Goal: Communication & Community: Answer question/provide support

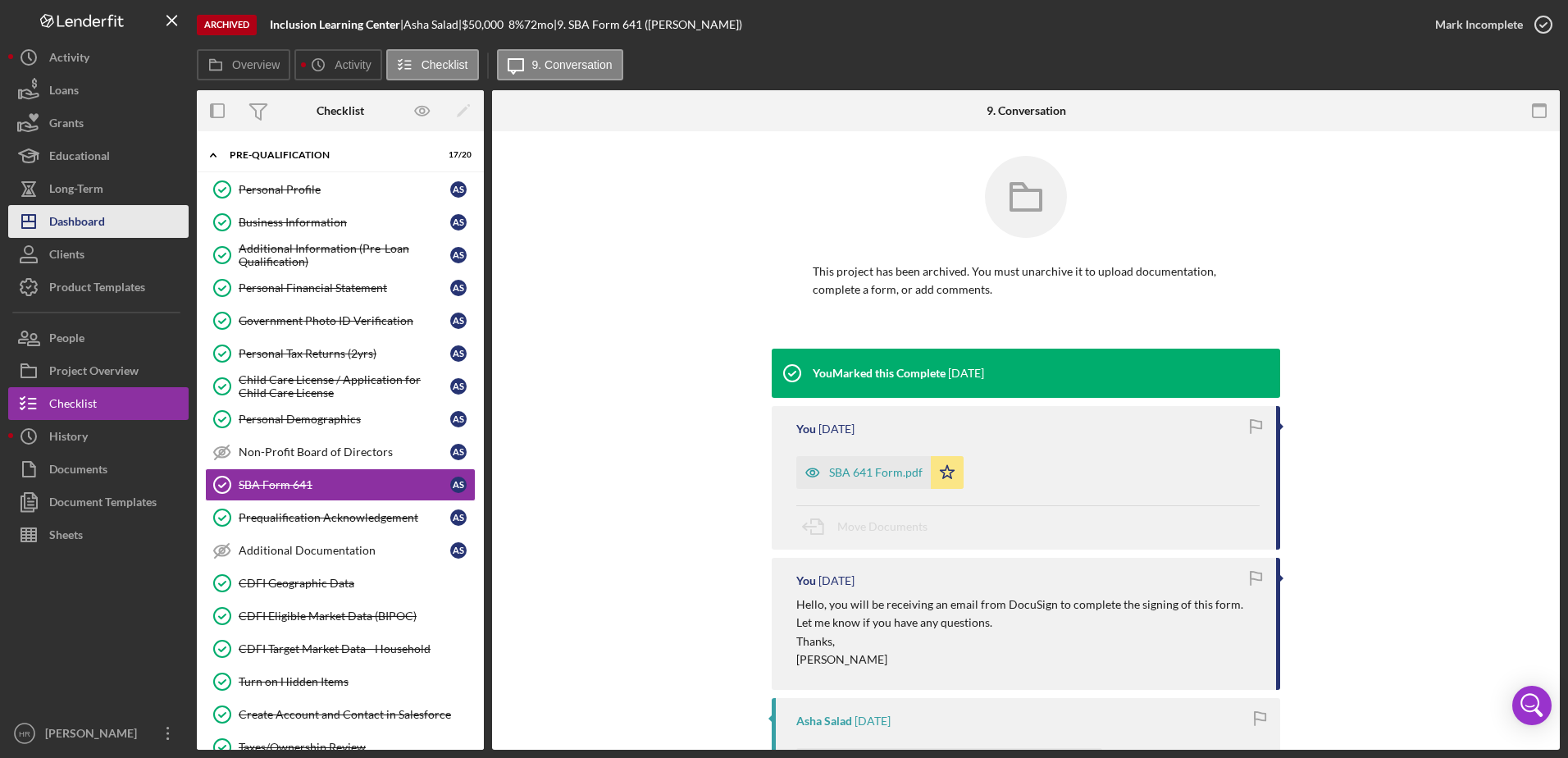
click at [97, 210] on div "Dashboard" at bounding box center [77, 223] width 56 height 37
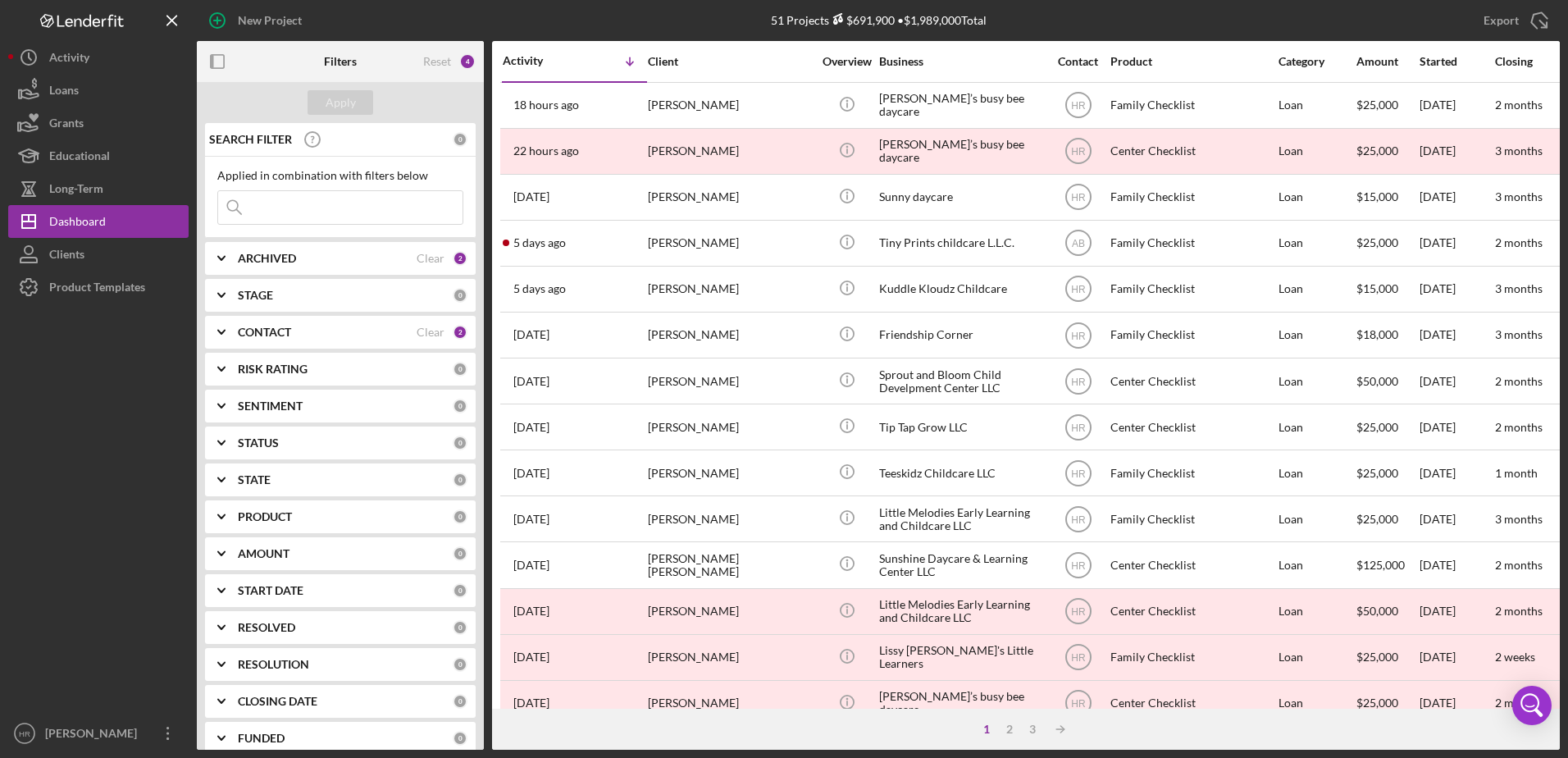
click at [285, 252] on b "ARCHIVED" at bounding box center [267, 259] width 58 height 13
click at [271, 321] on label "Active" at bounding box center [353, 326] width 220 height 17
click at [234, 321] on input "Active" at bounding box center [227, 326] width 17 height 17
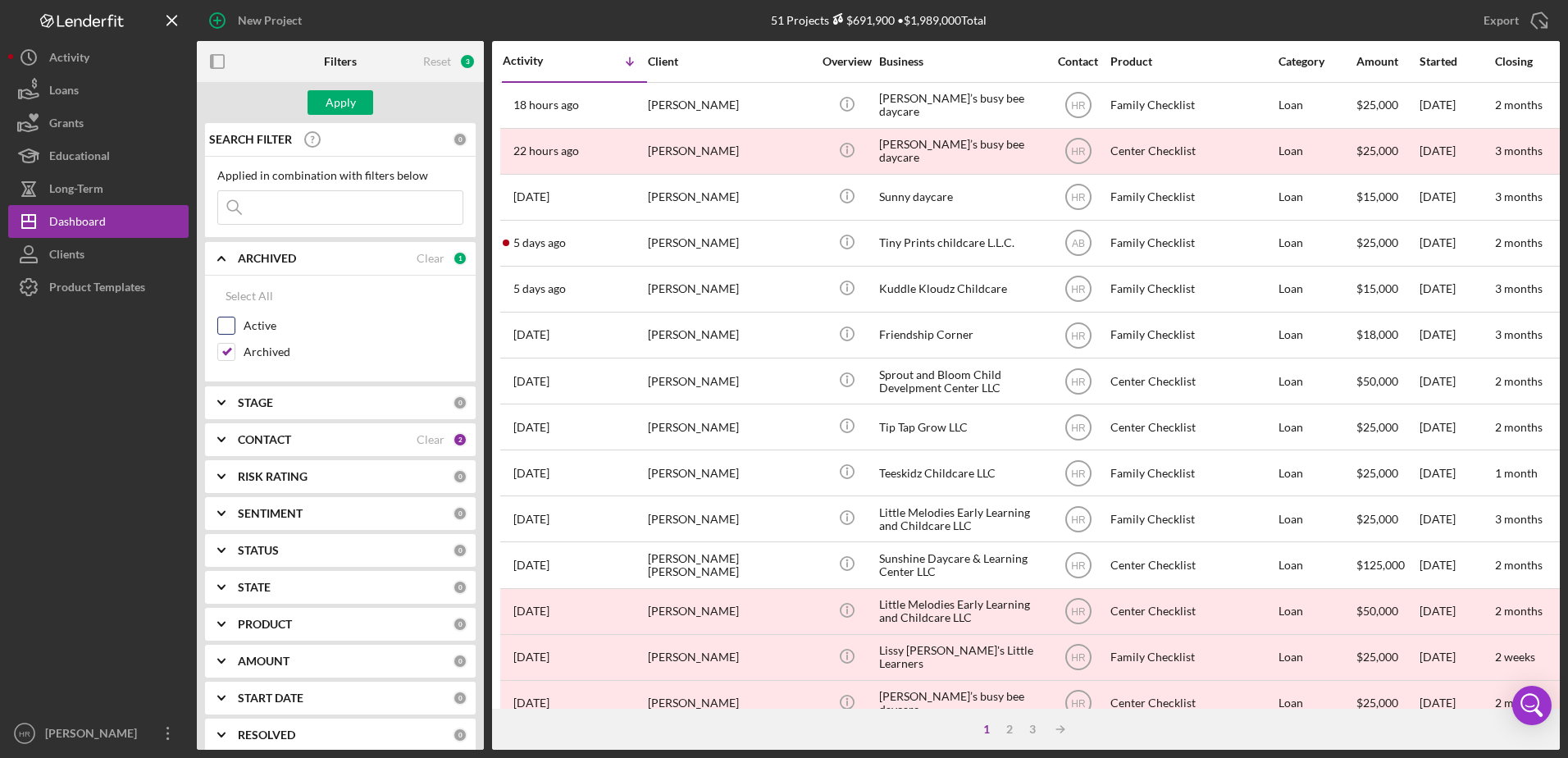
click at [267, 324] on label "Active" at bounding box center [353, 326] width 220 height 17
click at [234, 324] on input "Active" at bounding box center [227, 326] width 17 height 17
checkbox input "true"
click at [259, 344] on label "Archived" at bounding box center [353, 352] width 220 height 17
click at [234, 344] on input "Archived" at bounding box center [227, 352] width 17 height 17
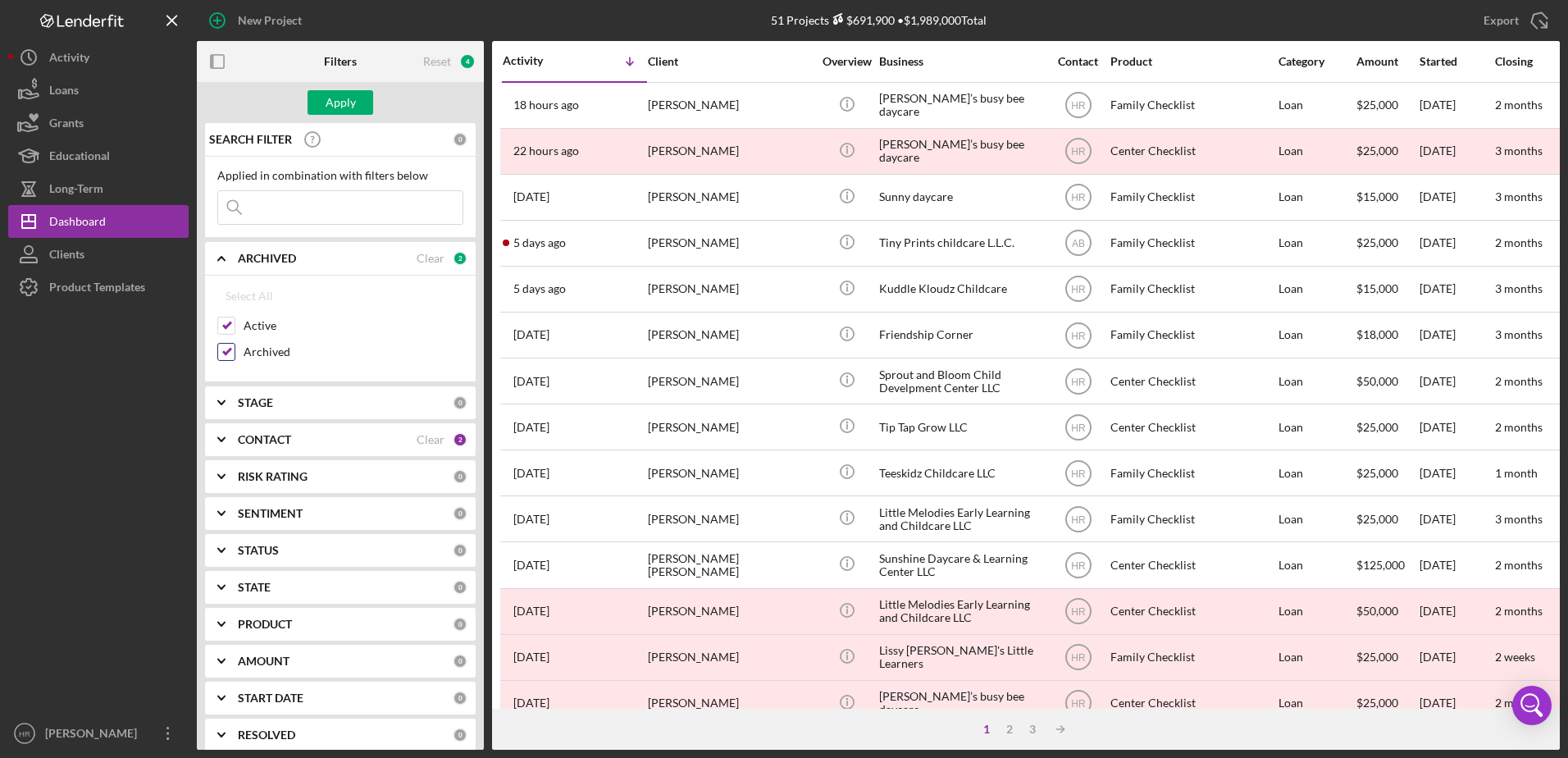
checkbox input "false"
click at [343, 102] on div "Apply" at bounding box center [341, 103] width 30 height 25
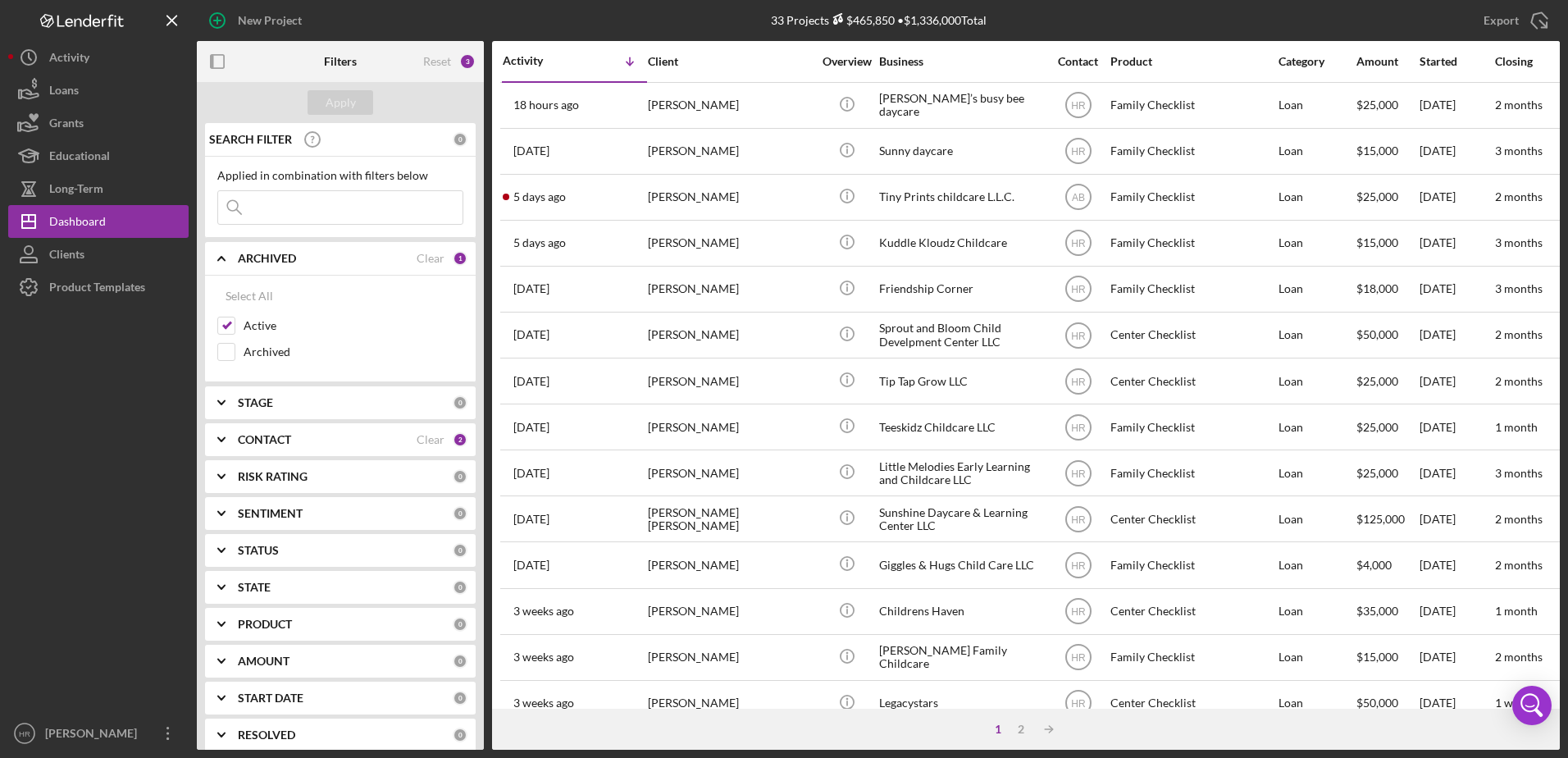
click at [286, 451] on div "CONTACT Clear 2" at bounding box center [352, 439] width 229 height 33
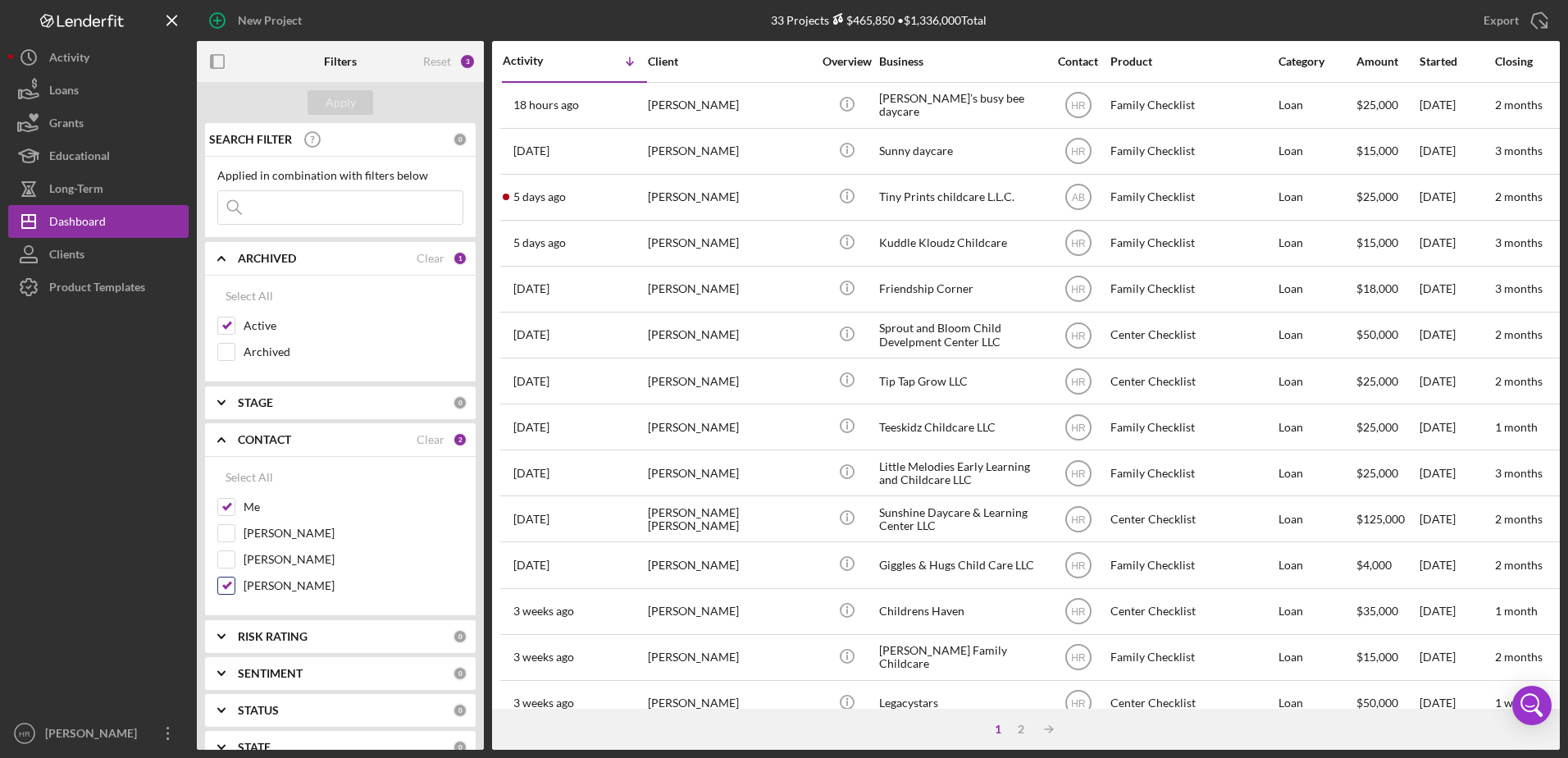
click at [274, 587] on label "[PERSON_NAME]" at bounding box center [353, 586] width 220 height 17
click at [234, 587] on input "[PERSON_NAME]" at bounding box center [227, 586] width 17 height 17
checkbox input "false"
click at [343, 101] on div "Apply" at bounding box center [341, 103] width 30 height 25
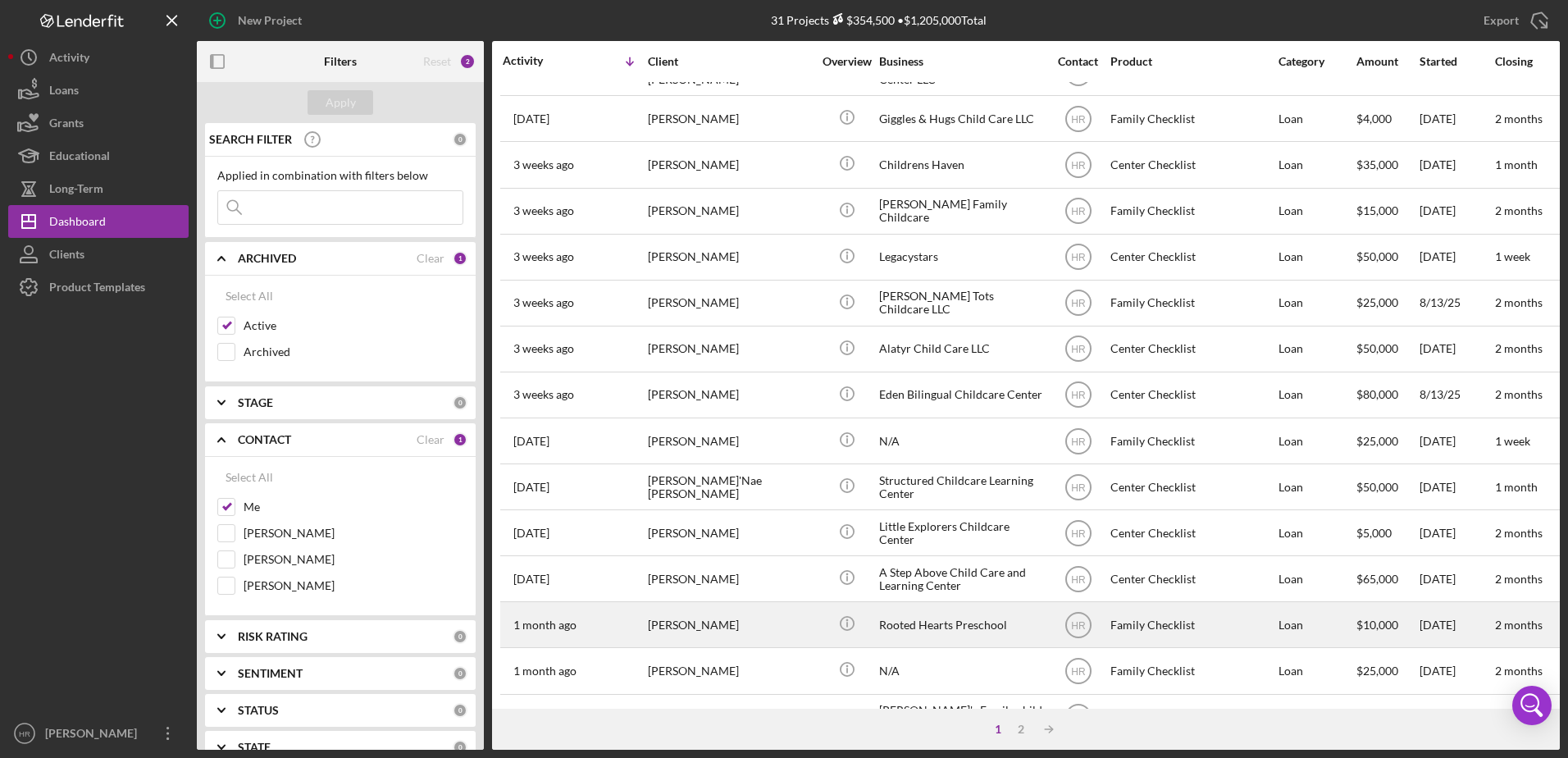
scroll to position [545, 0]
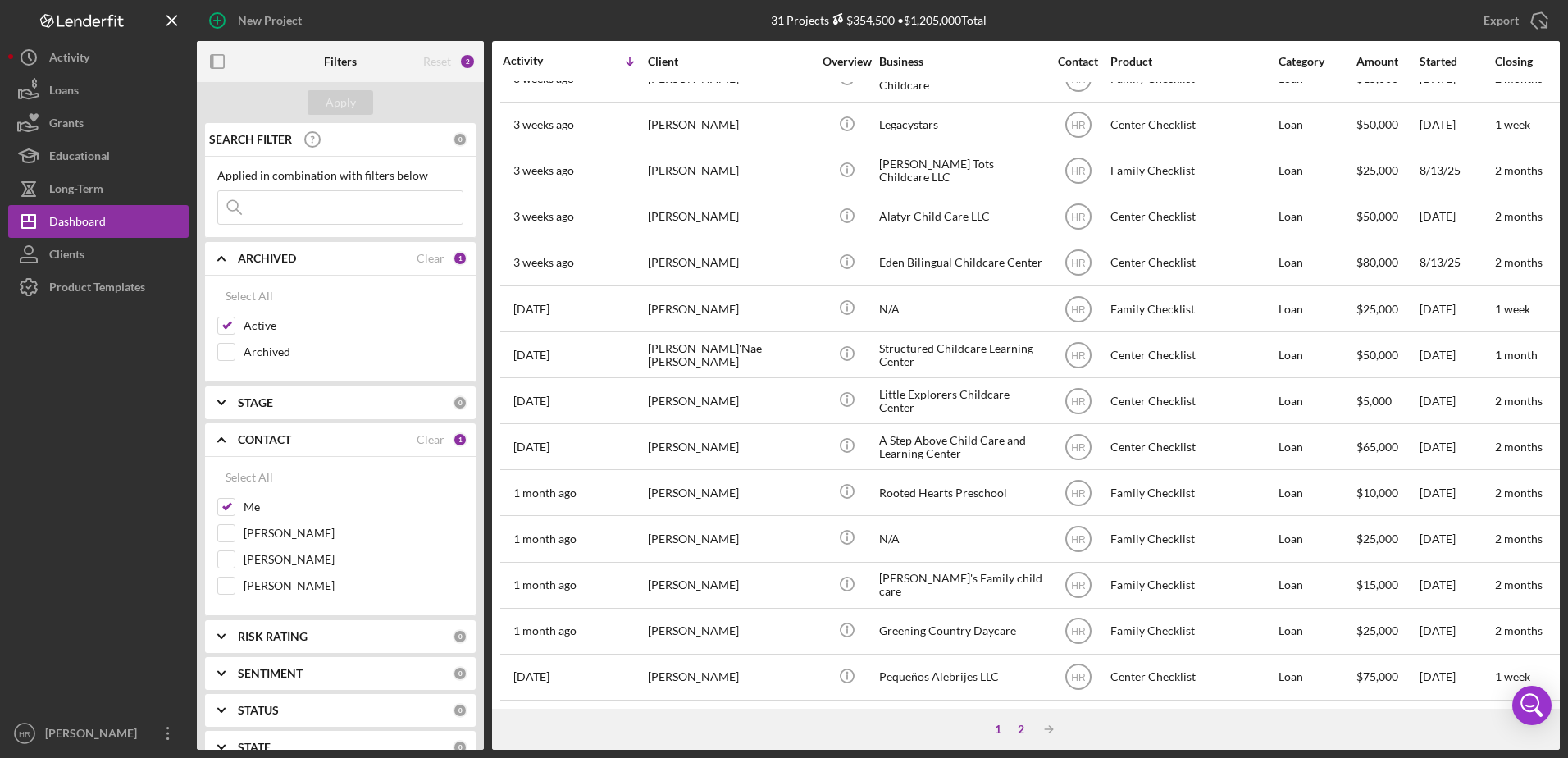
click at [1024, 725] on div "2" at bounding box center [1021, 730] width 23 height 13
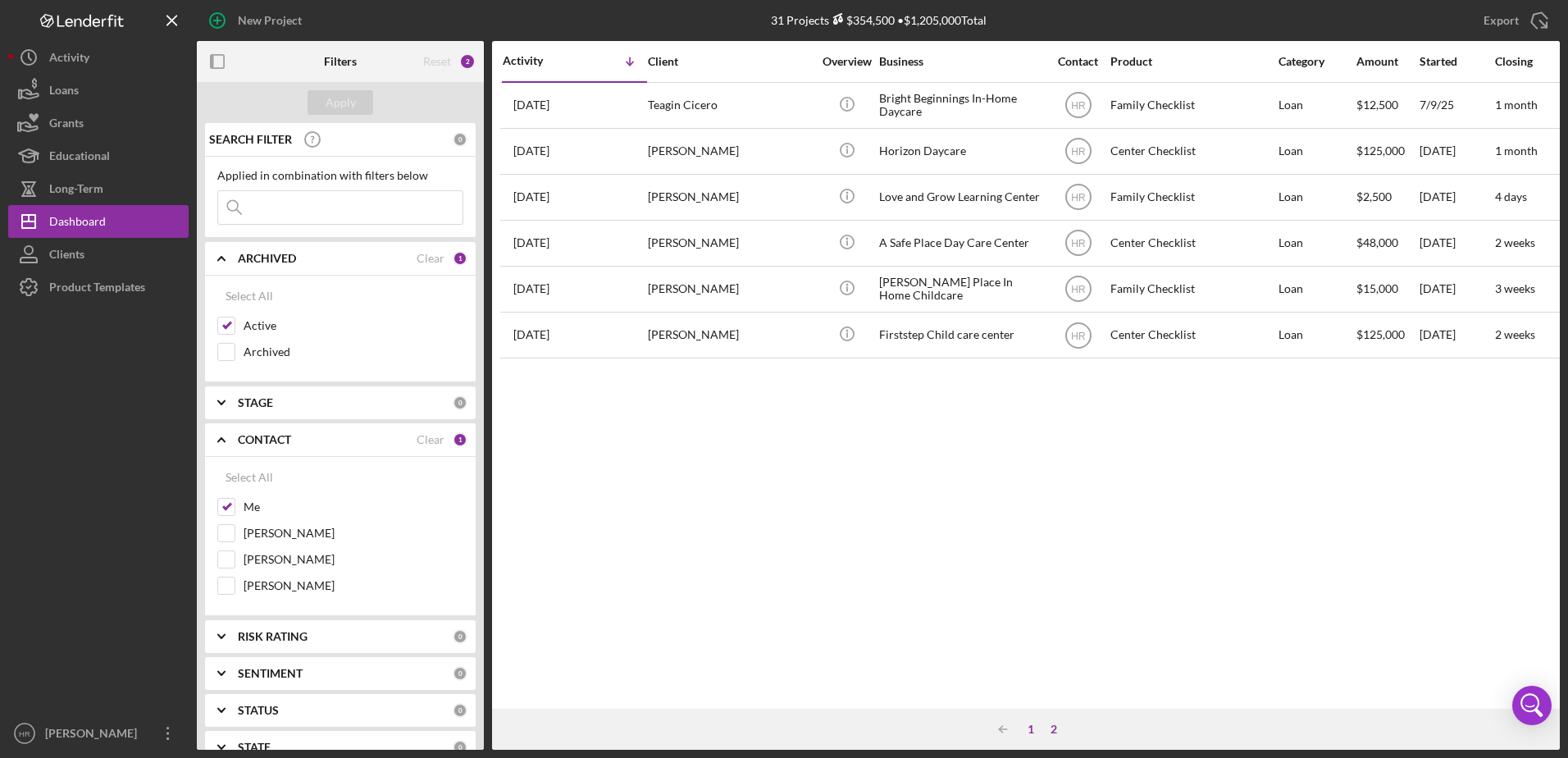
click at [1034, 730] on div "1" at bounding box center [1031, 730] width 23 height 13
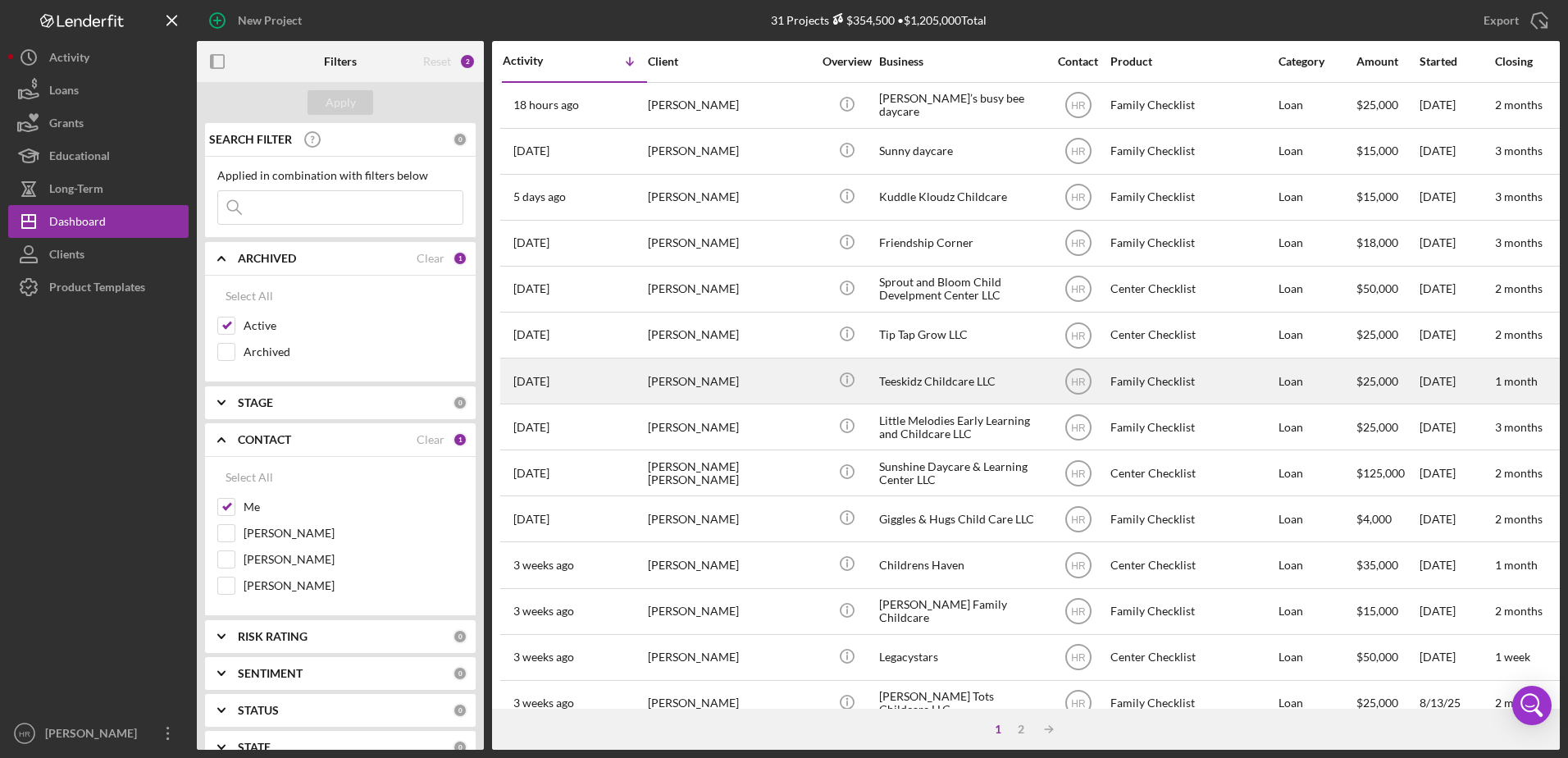
click at [914, 374] on div "Teeskidz Childcare LLC" at bounding box center [961, 381] width 164 height 43
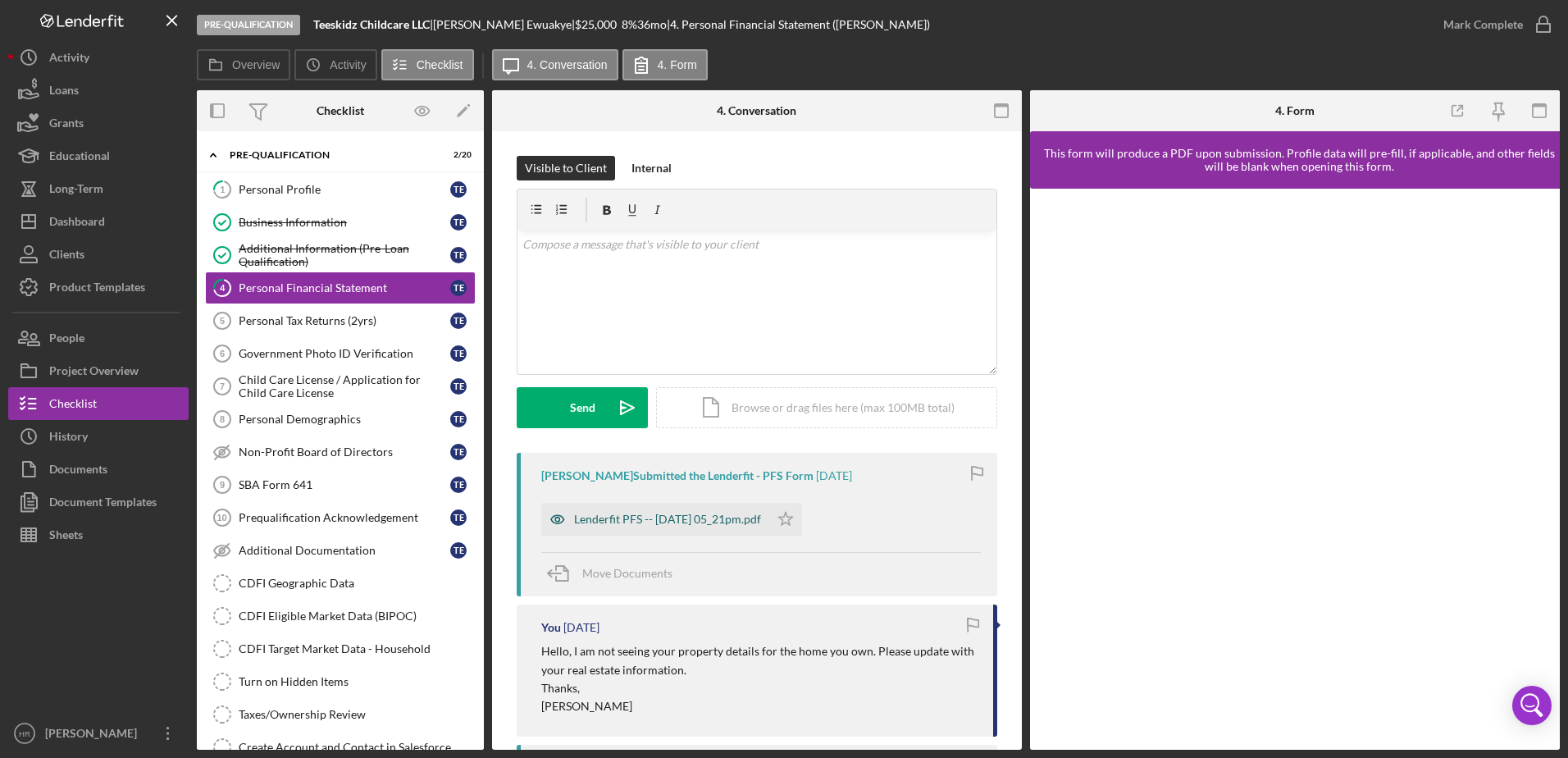
click at [677, 525] on div "Lenderfit PFS -- [DATE] 05_21pm.pdf" at bounding box center [668, 520] width 187 height 13
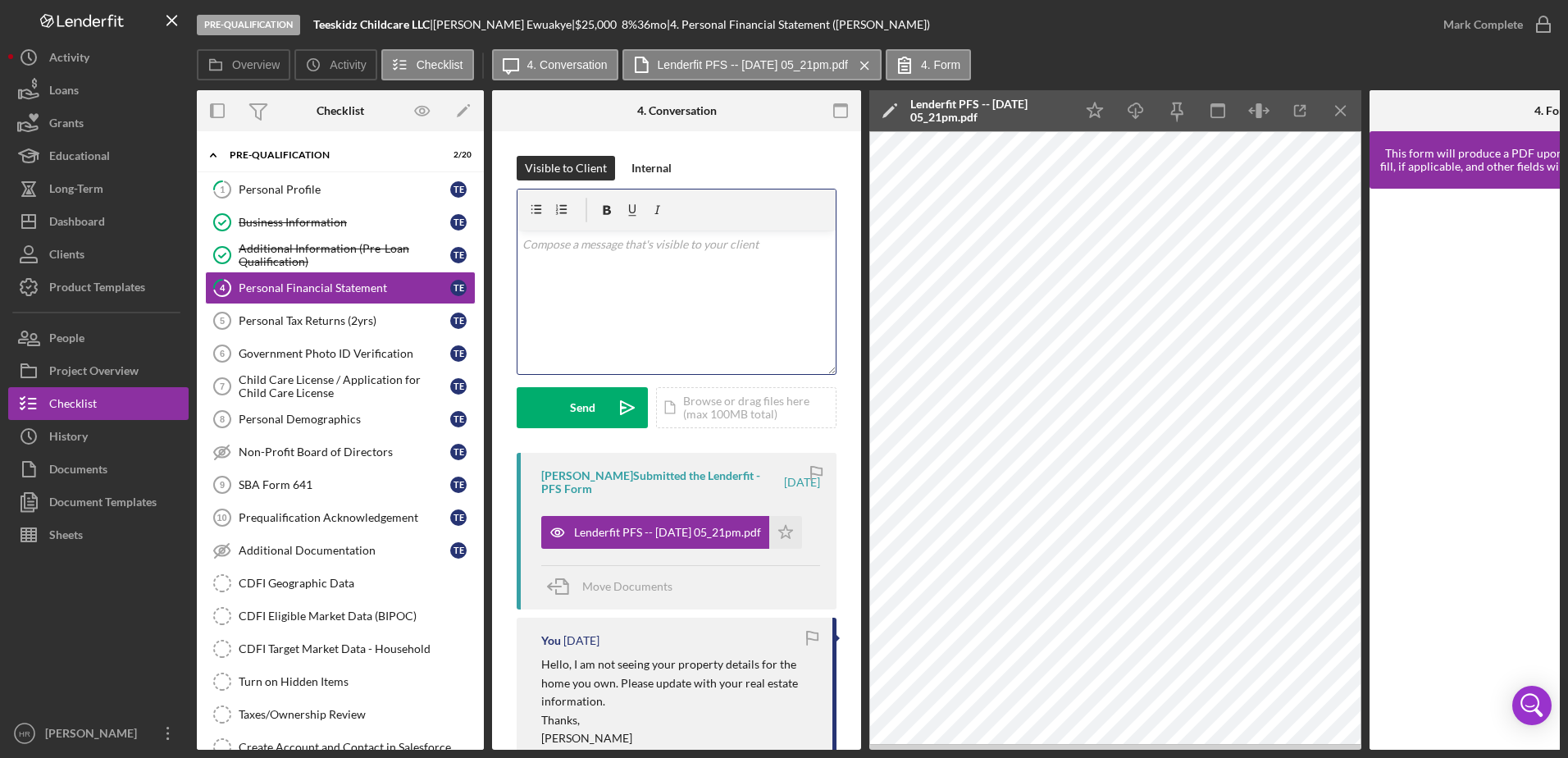
click at [666, 258] on div "v Color teal Color pink Remove color Add row above Add row below Add column bef…" at bounding box center [677, 302] width 318 height 143
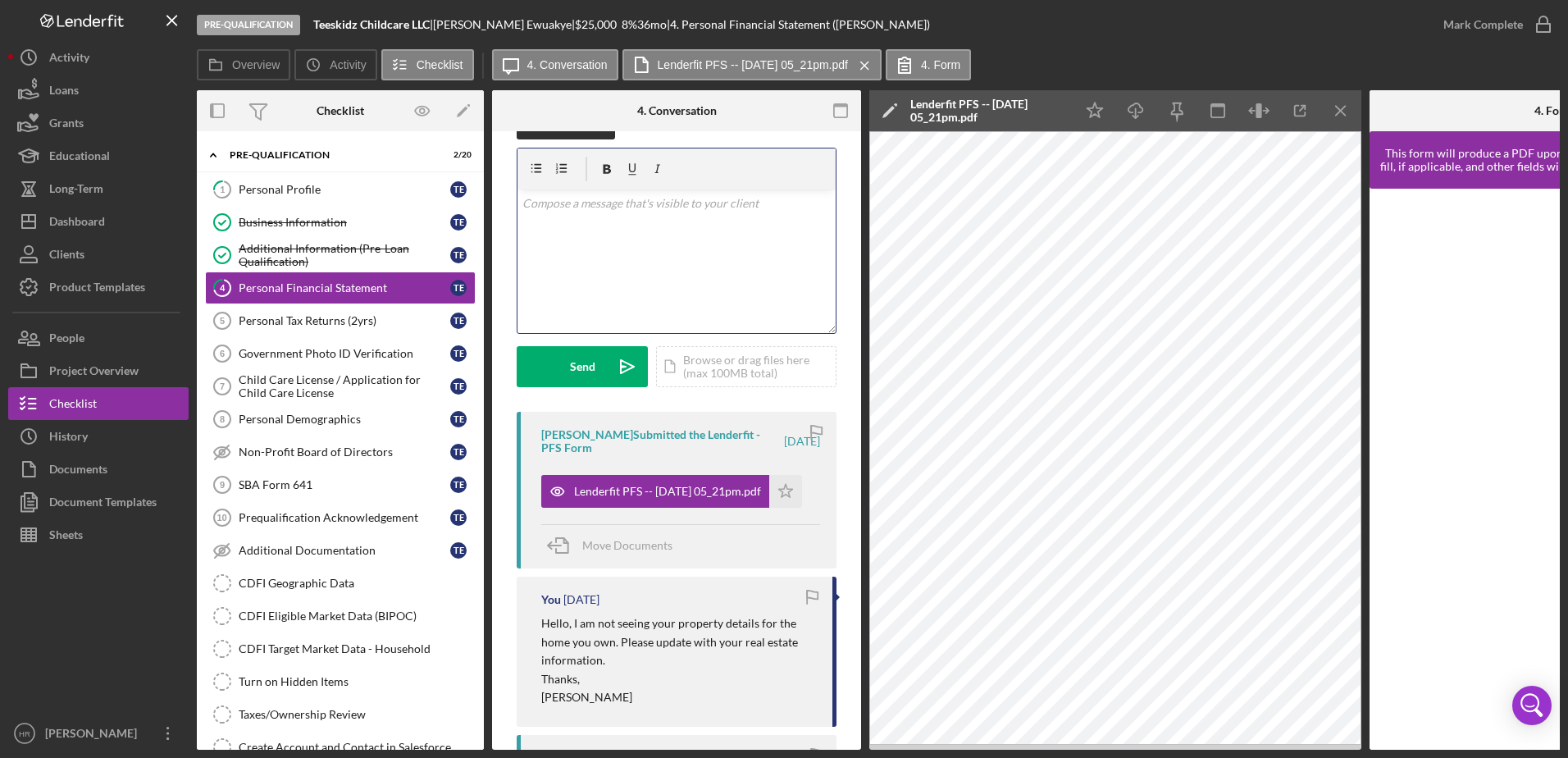
scroll to position [82, 0]
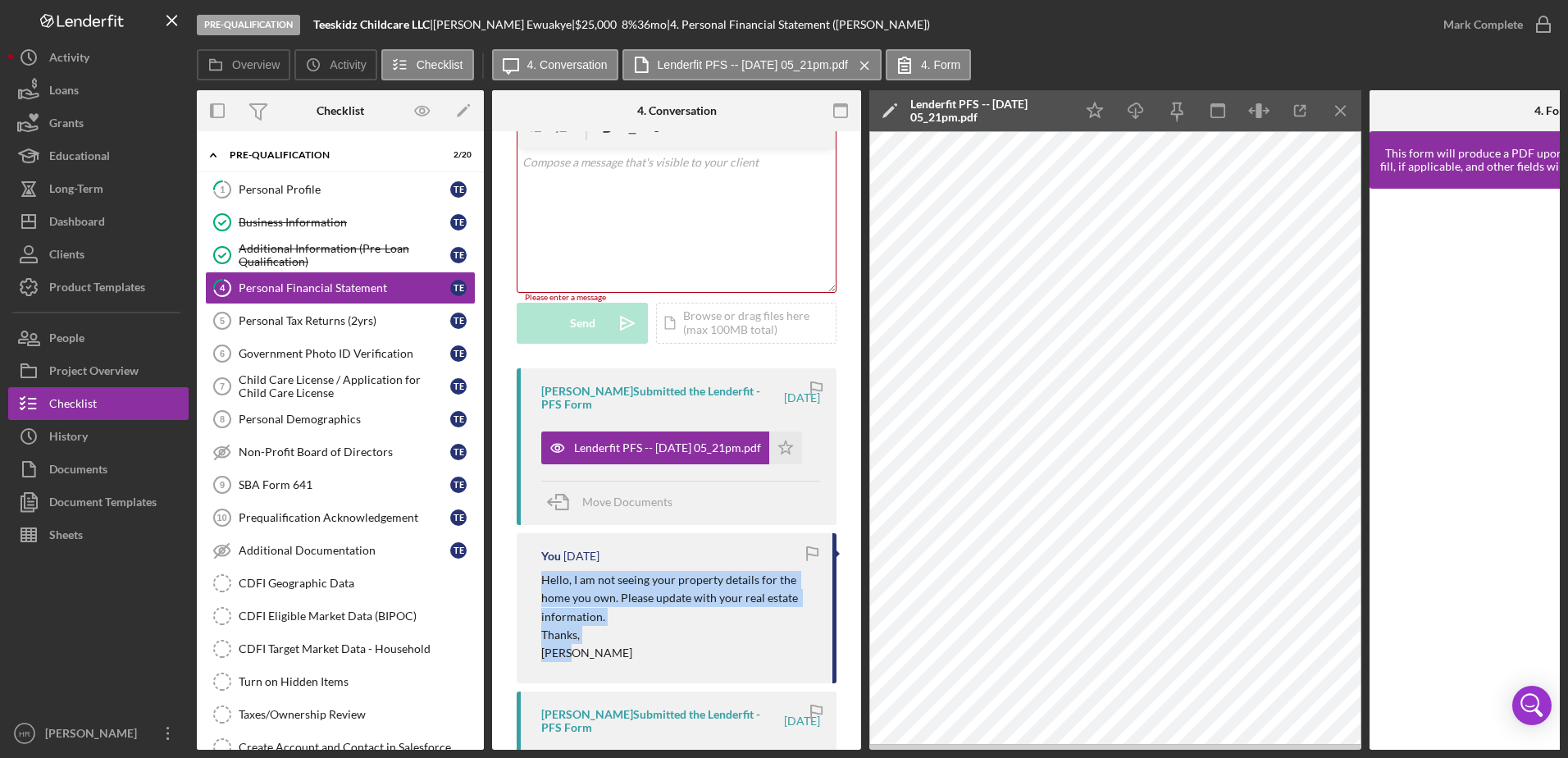
drag, startPoint x: 540, startPoint y: 577, endPoint x: 613, endPoint y: 655, distance: 106.8
click at [613, 655] on div "You [DATE] Hello, I am not seeing your property details for the home you own. P…" at bounding box center [677, 609] width 320 height 150
drag, startPoint x: 613, startPoint y: 655, endPoint x: 584, endPoint y: 598, distance: 64.0
copy div "Hello, I am not seeing your property details for the home you own. Please updat…"
click at [593, 178] on div "v Color teal Color pink Remove color Add row above Add row below Add column bef…" at bounding box center [677, 220] width 318 height 143
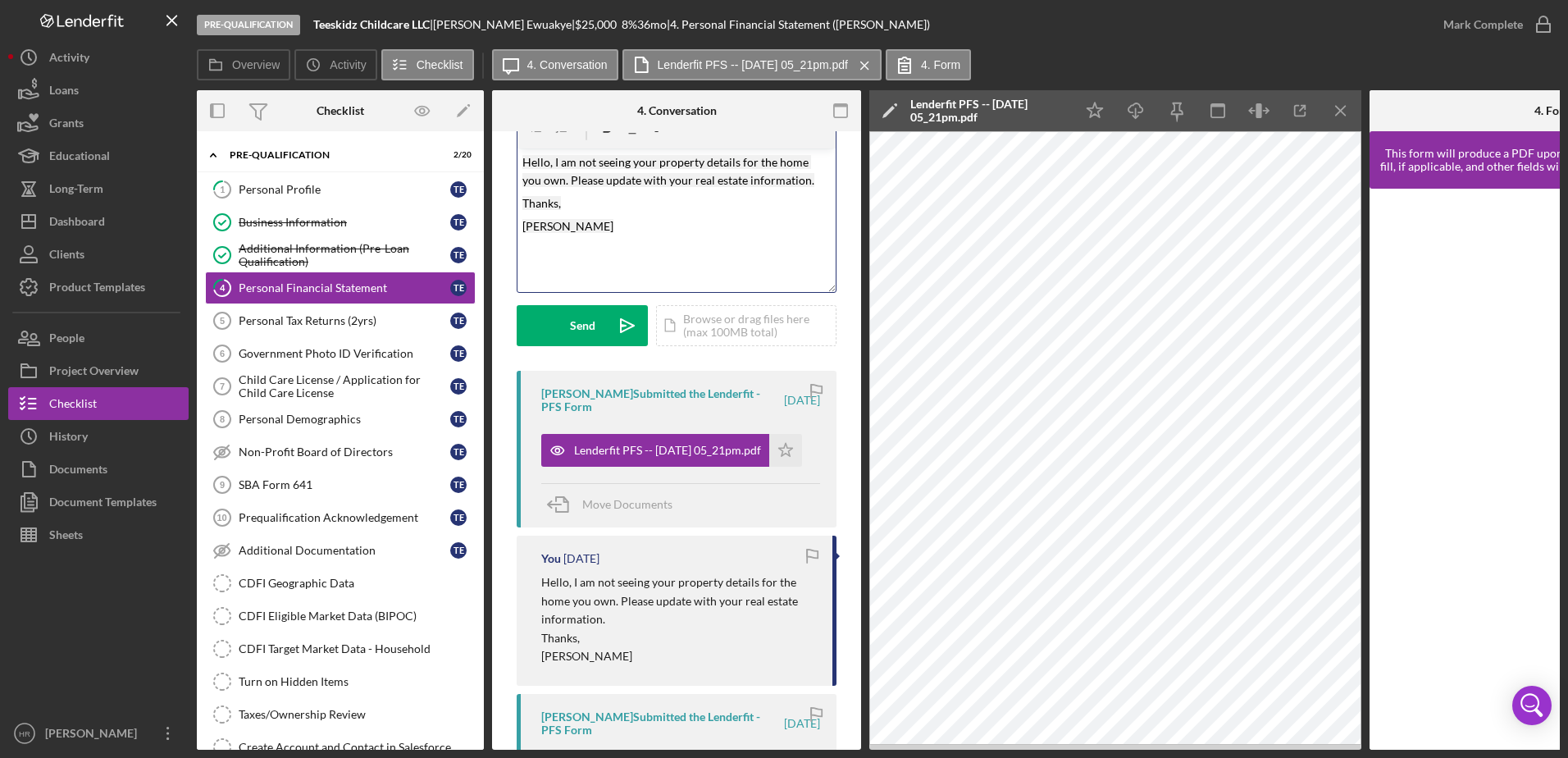
click at [670, 216] on div "v Color teal Color pink Remove color Add row above Add row below Add column bef…" at bounding box center [677, 220] width 318 height 143
drag, startPoint x: 566, startPoint y: 217, endPoint x: 510, endPoint y: 155, distance: 83.5
click at [510, 155] on div "Visible to Client Internal v Color teal Color pink Remove color Add row above A…" at bounding box center [676, 588] width 369 height 1077
click at [818, 187] on p "Hello, I am not seeing your property details for the home you own. Please updat…" at bounding box center [677, 172] width 309 height 37
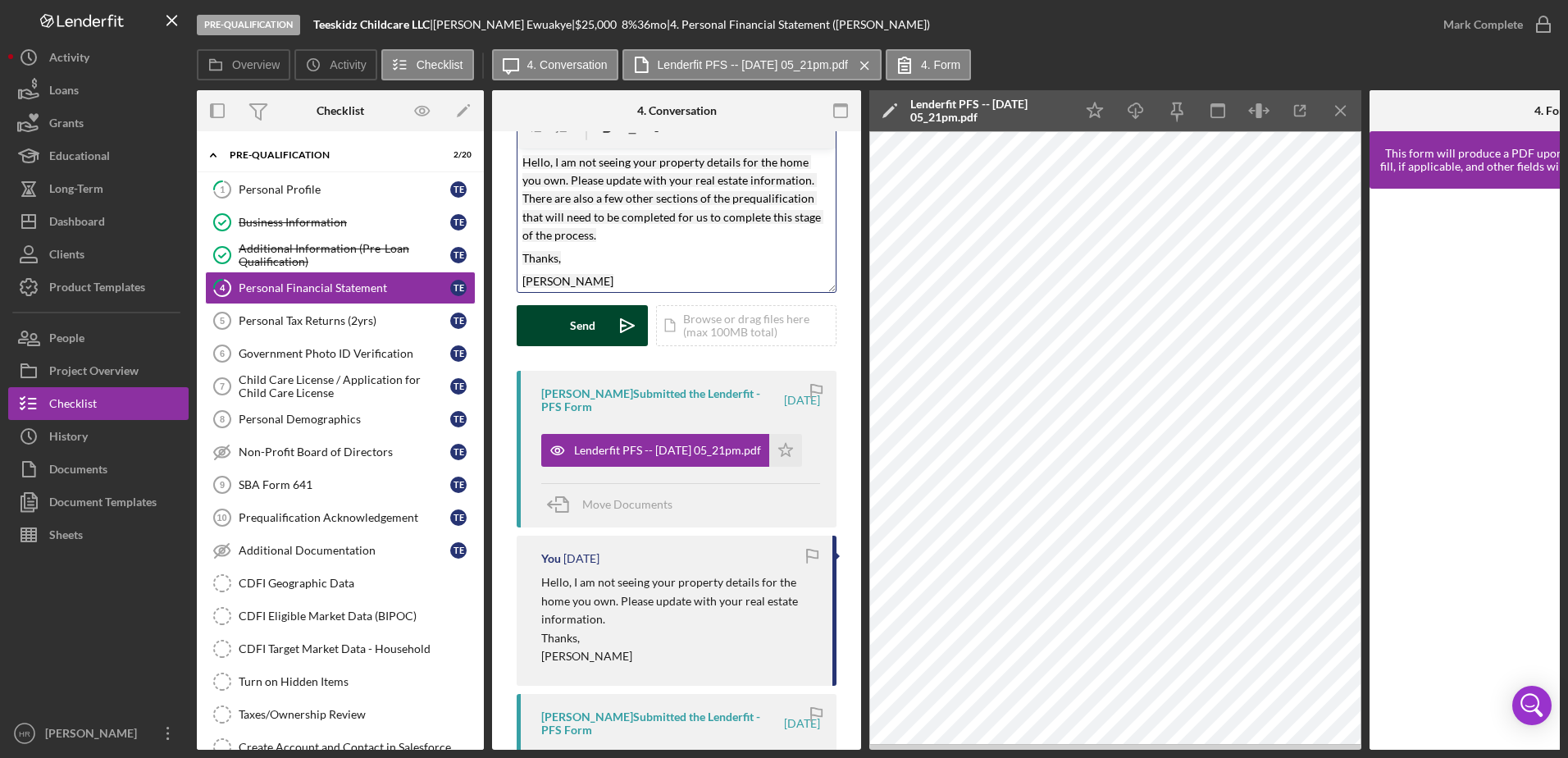
drag, startPoint x: 585, startPoint y: 327, endPoint x: 573, endPoint y: 327, distance: 12.0
click at [585, 327] on div "Send" at bounding box center [583, 325] width 26 height 41
click at [262, 188] on div "Personal Profile" at bounding box center [344, 189] width 212 height 13
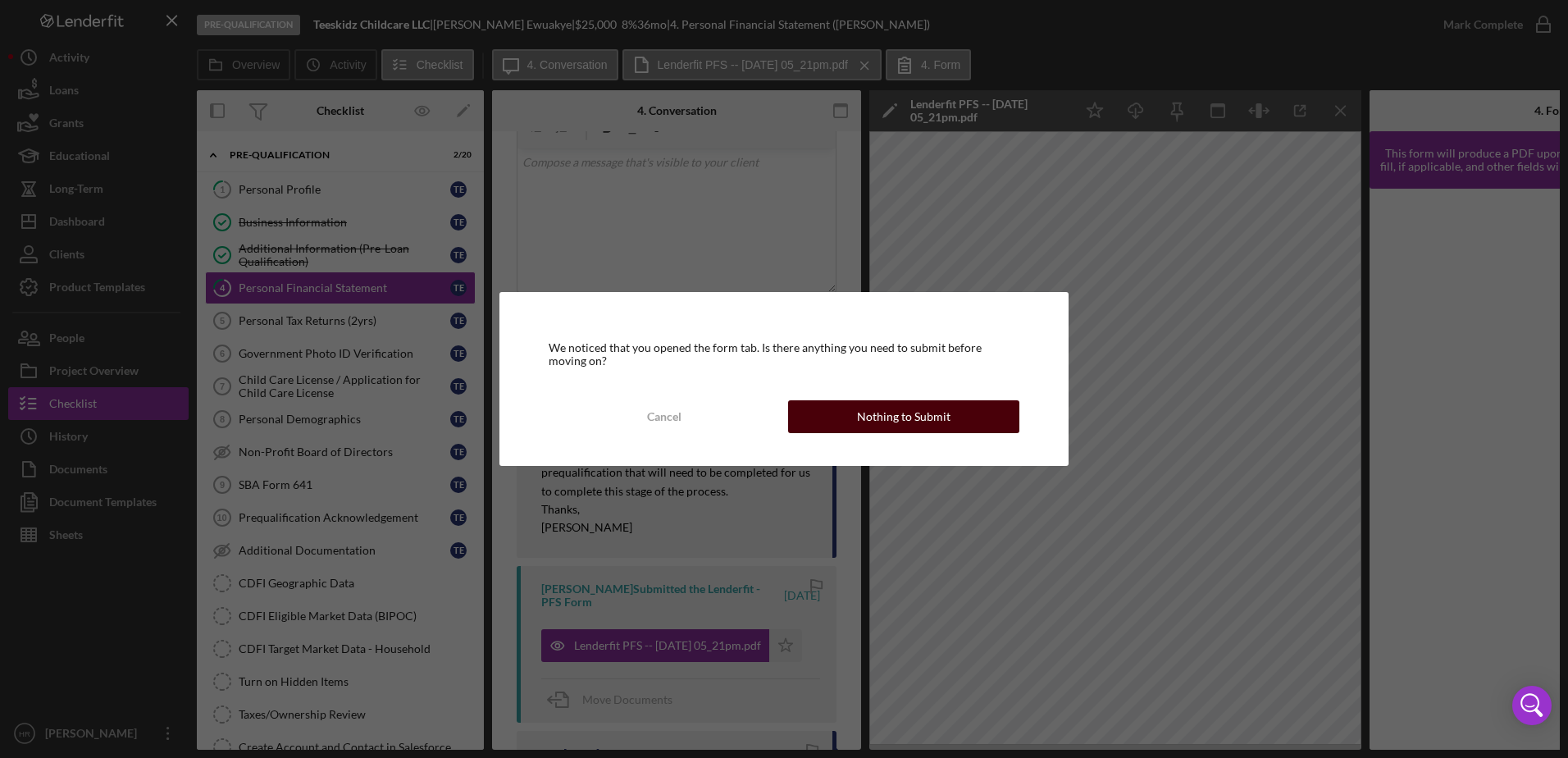
click at [934, 424] on div "Nothing to Submit" at bounding box center [904, 416] width 93 height 33
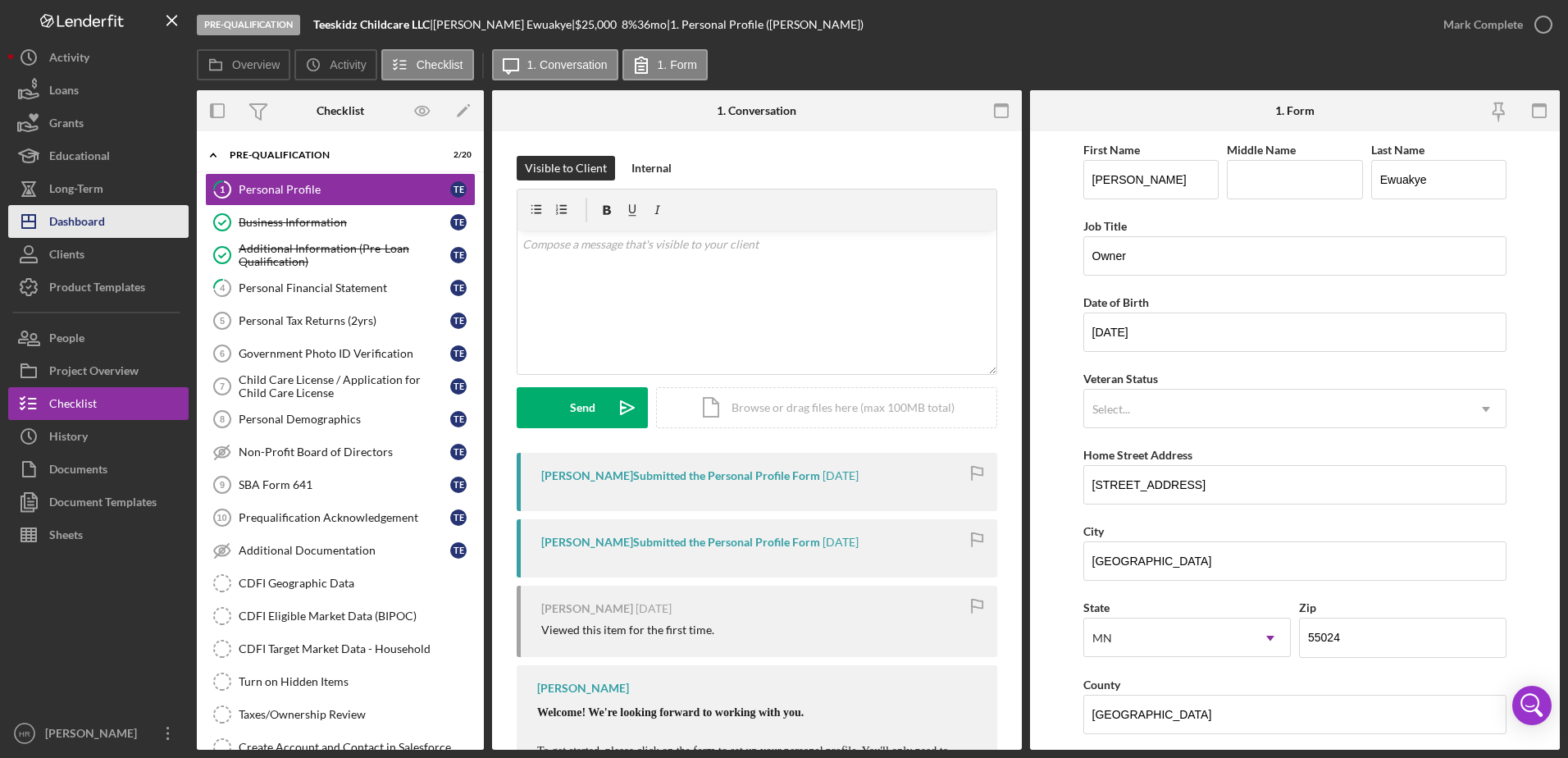
click at [113, 230] on button "Icon/Dashboard Dashboard" at bounding box center [98, 221] width 180 height 33
